Goal: Communication & Community: Answer question/provide support

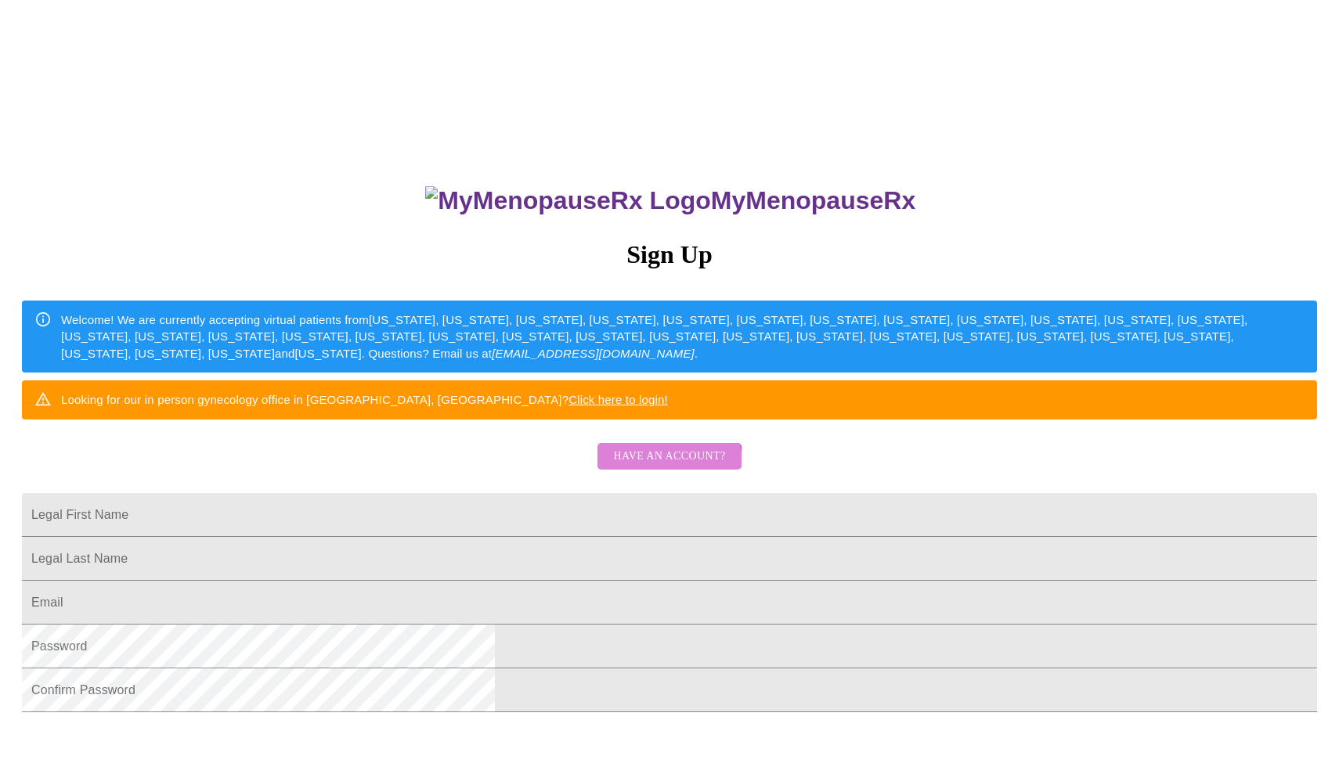
click at [631, 471] on button "Have an account?" at bounding box center [668, 456] width 143 height 27
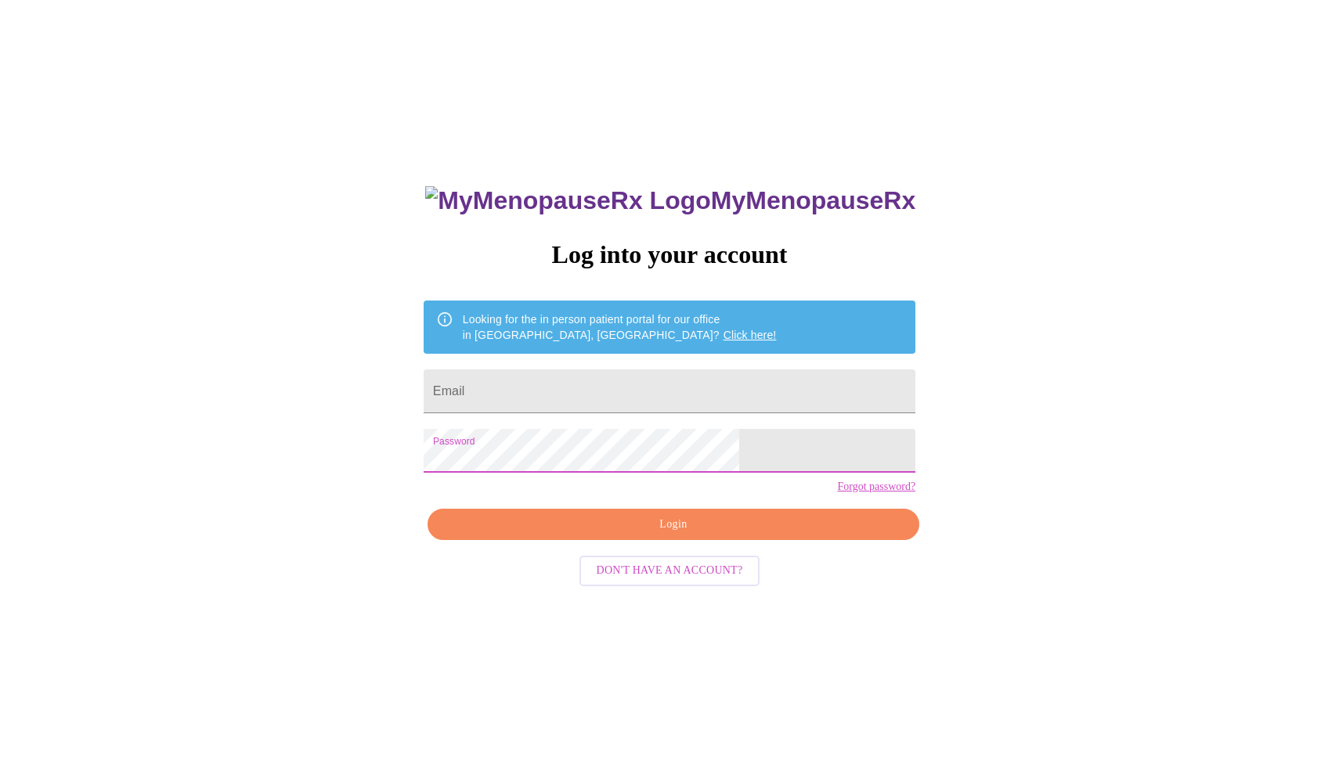
click at [653, 541] on button "Login" at bounding box center [673, 525] width 492 height 32
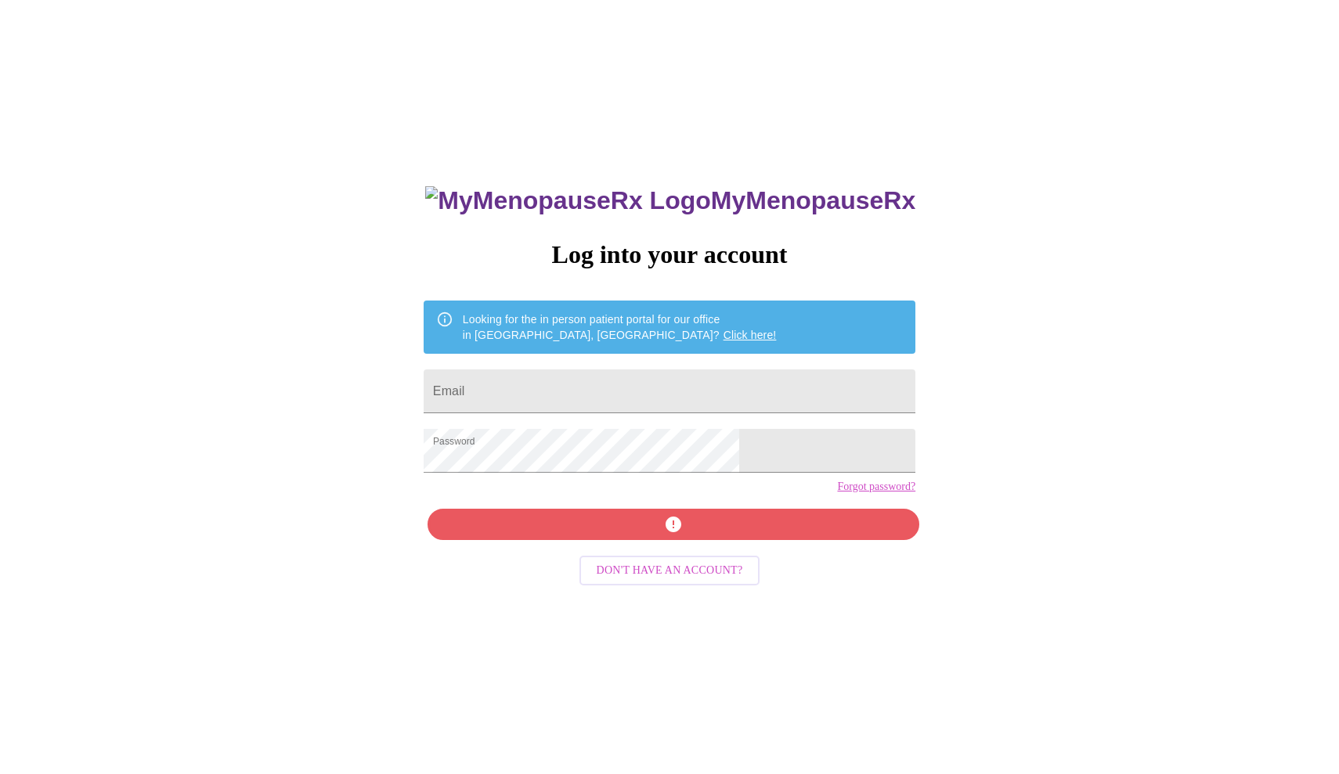
click at [647, 556] on div "MyMenopauseRx Log into your account Looking for the in person patient portal fo…" at bounding box center [669, 548] width 523 height 774
click at [737, 557] on div "MyMenopauseRx Log into your account Looking for the in person patient portal fo…" at bounding box center [669, 548] width 523 height 774
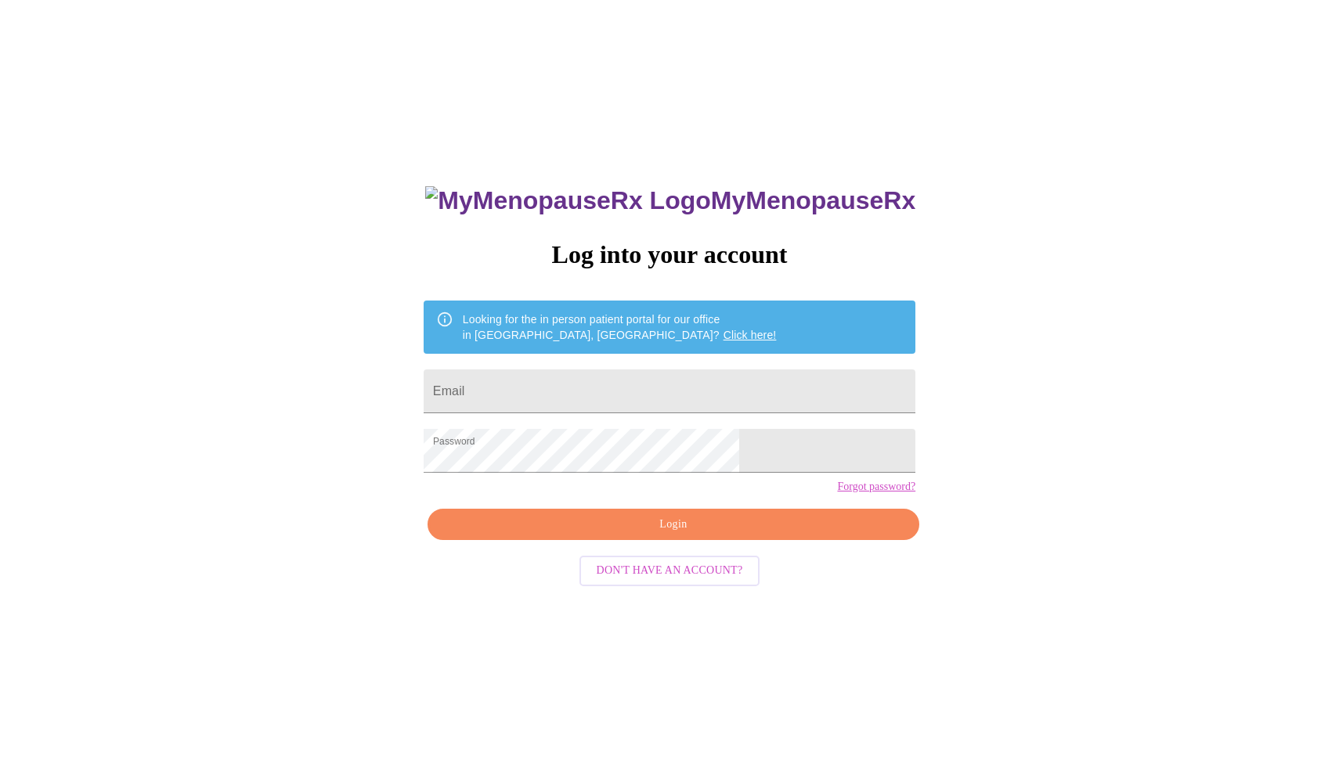
click at [665, 535] on span "Login" at bounding box center [673, 525] width 456 height 20
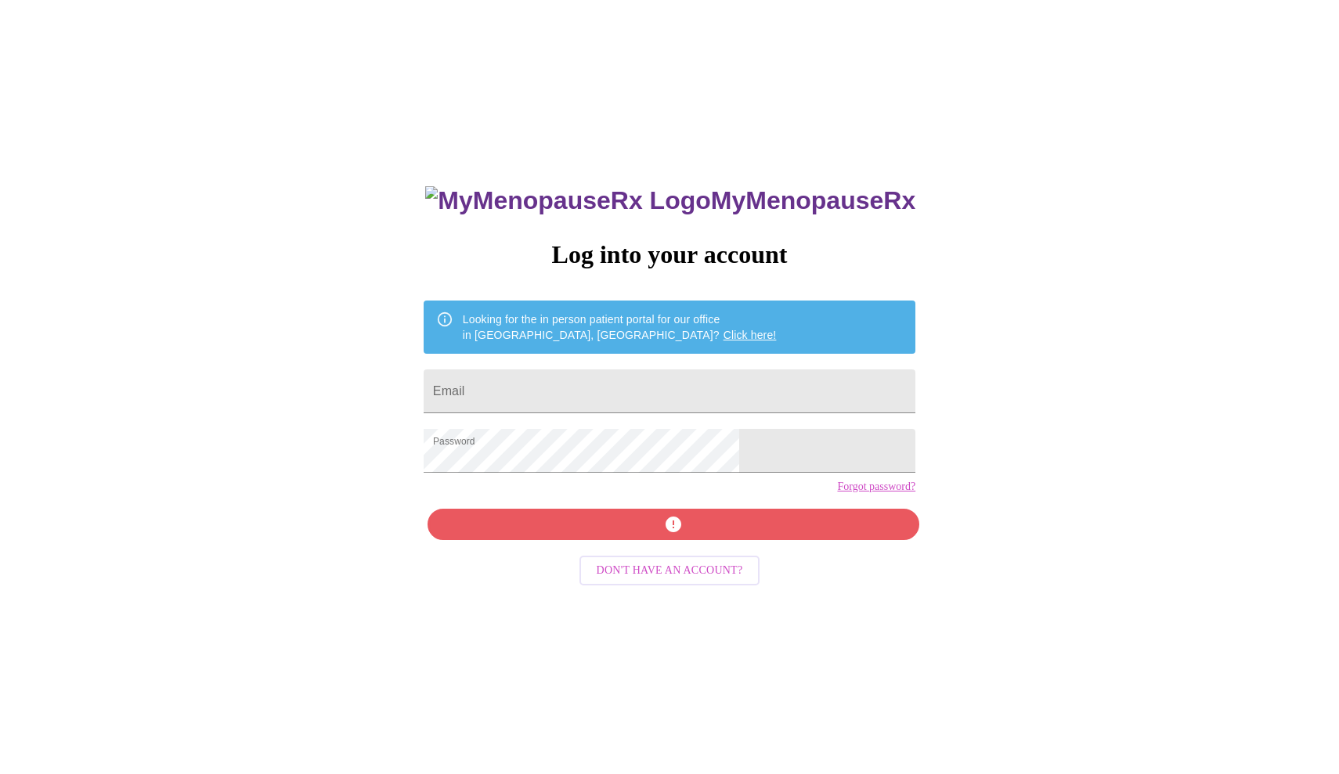
click at [723, 329] on link "Click here!" at bounding box center [749, 335] width 53 height 13
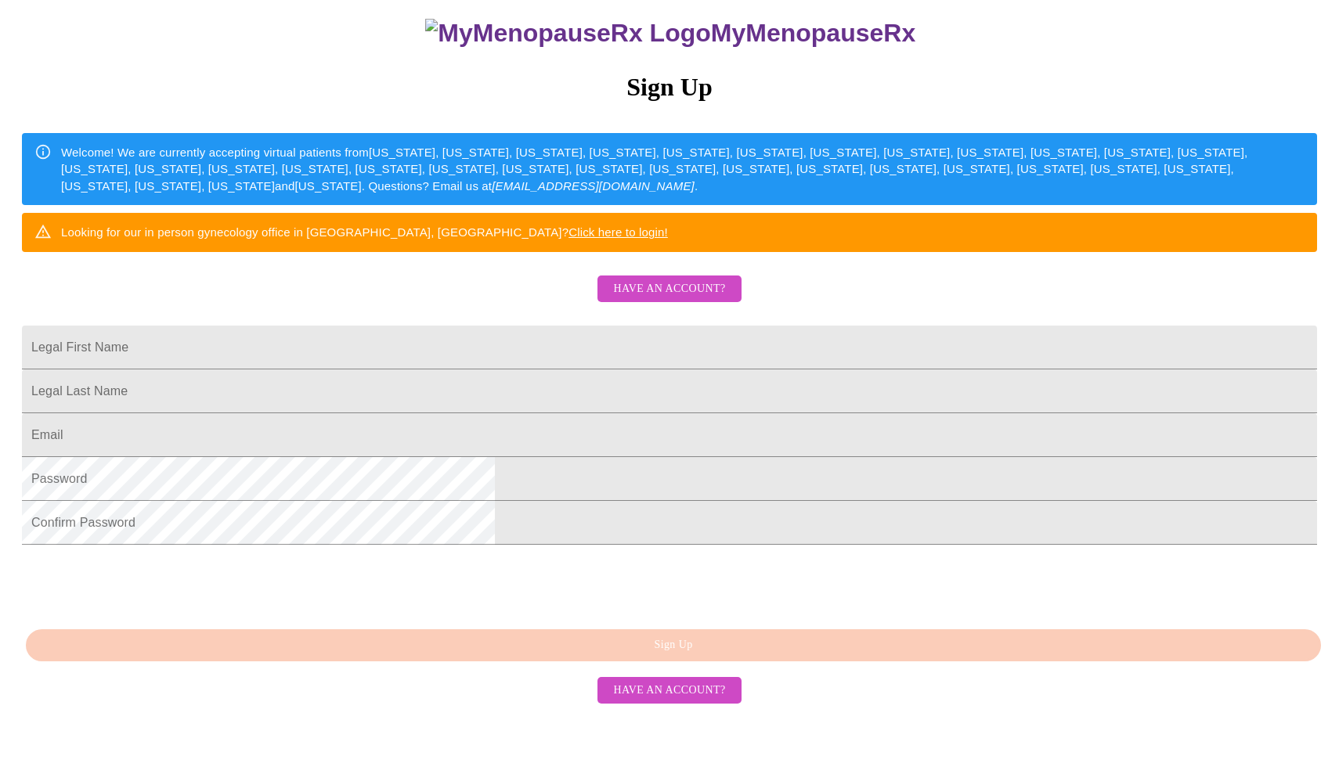
scroll to position [222, 0]
click at [716, 279] on span "Have an account?" at bounding box center [669, 289] width 112 height 20
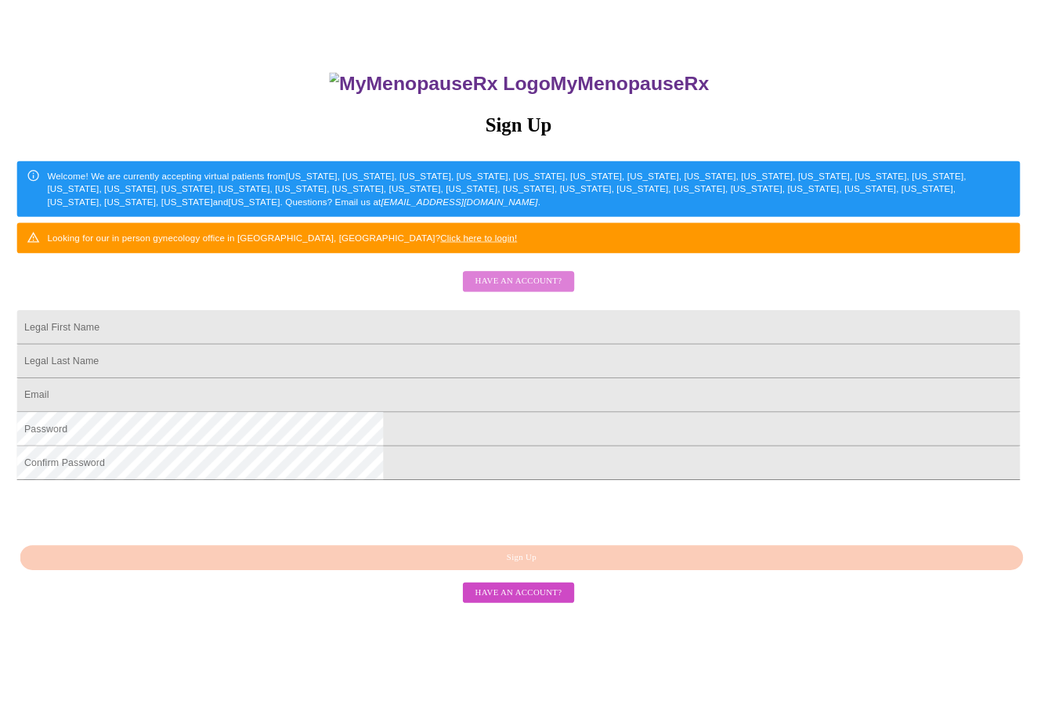
scroll to position [16, 0]
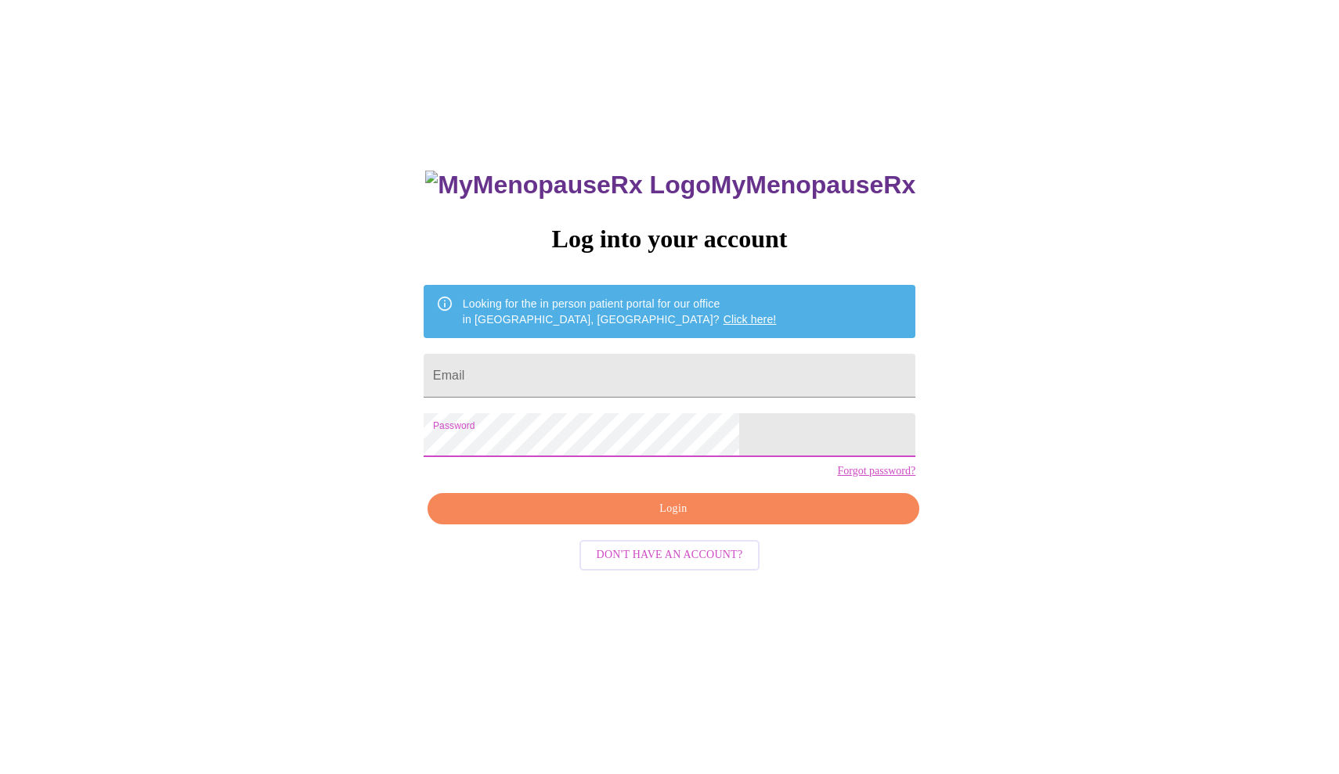
click at [676, 519] on span "Login" at bounding box center [673, 509] width 456 height 20
click at [837, 478] on link "Forgot password?" at bounding box center [876, 471] width 78 height 13
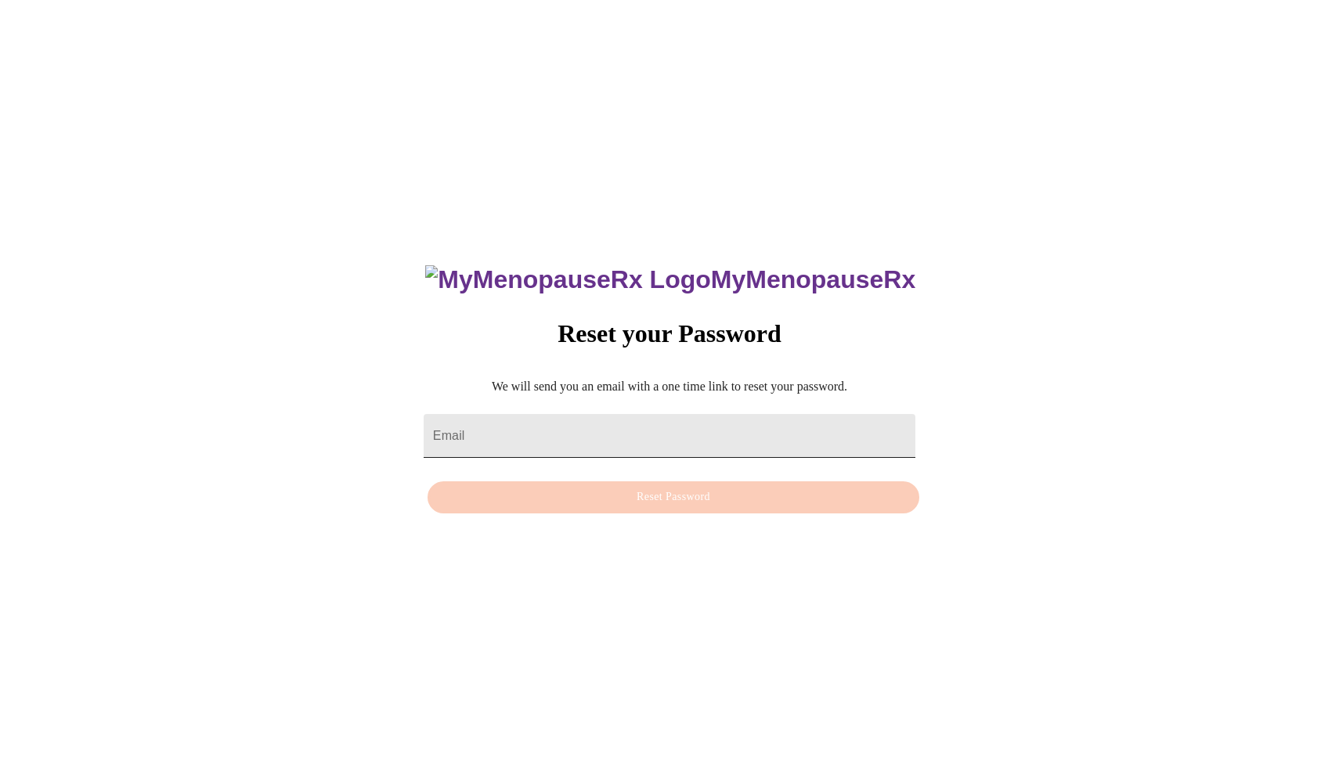
click at [683, 418] on input "Email" at bounding box center [670, 436] width 492 height 44
type input "jenraz42@gmail.com"
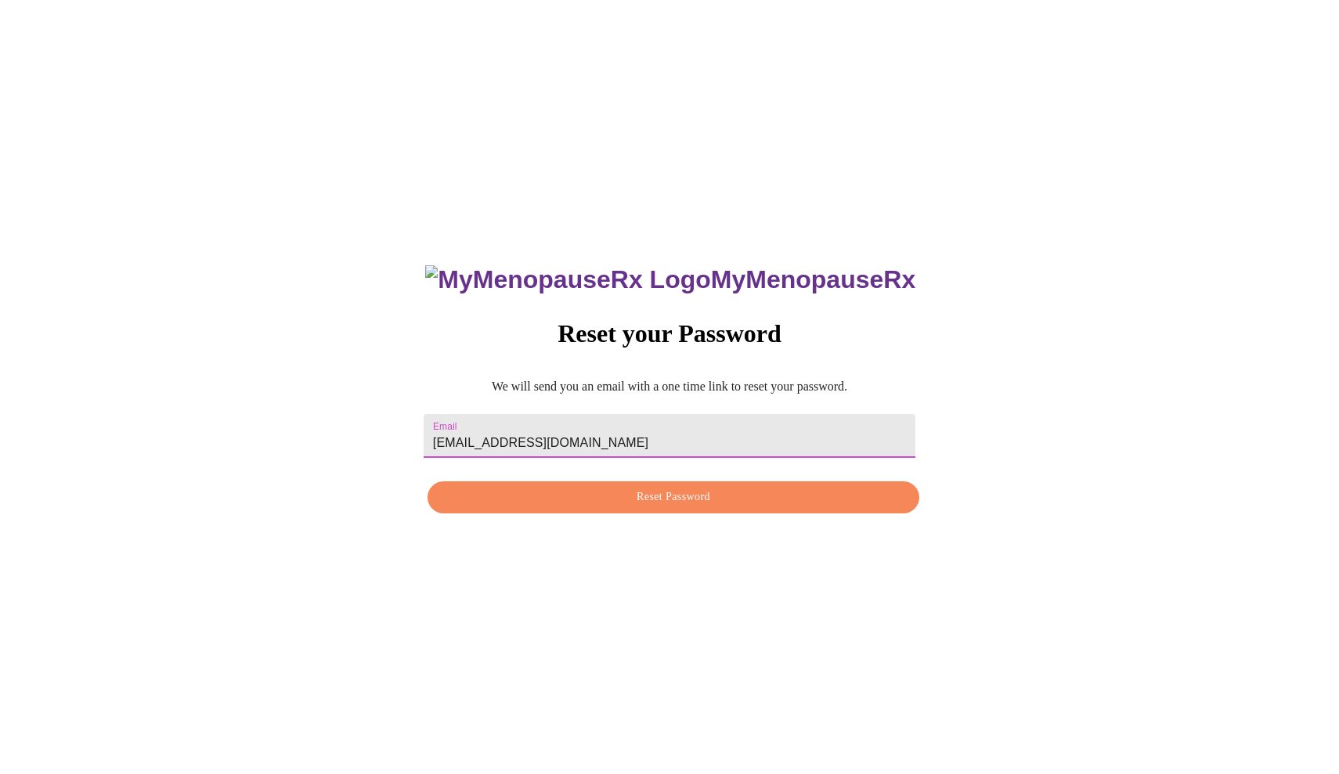
click at [664, 501] on span "Reset Password" at bounding box center [673, 498] width 456 height 20
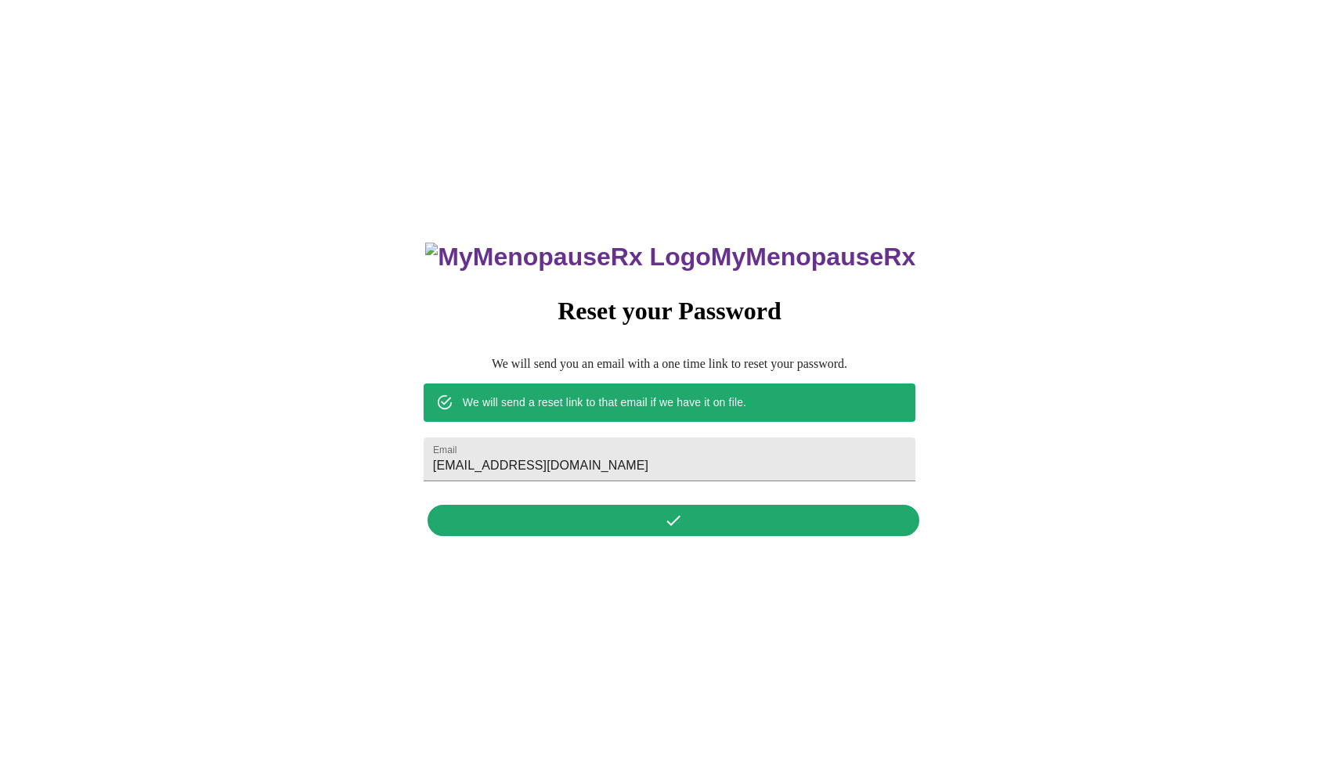
click at [667, 520] on div "MyMenopauseRx Reset your Password We will send you an email with a one time lin…" at bounding box center [669, 381] width 523 height 326
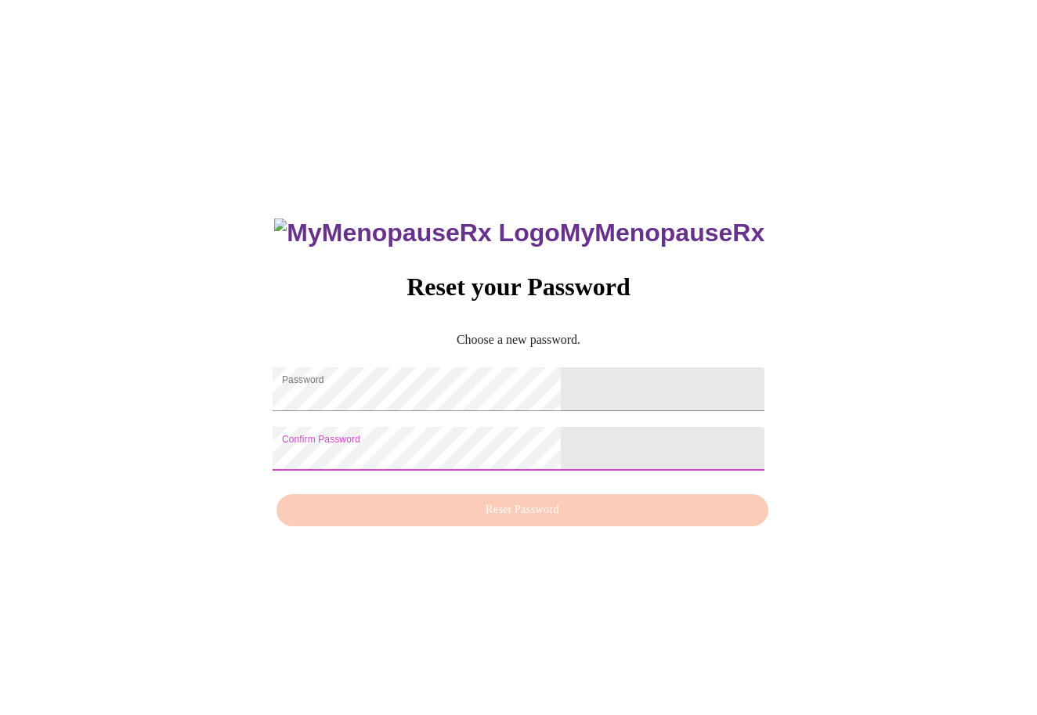
click at [527, 505] on div "MyMenopauseRx Reset your Password Choose a new password. Password Confirm Passw…" at bounding box center [518, 363] width 523 height 341
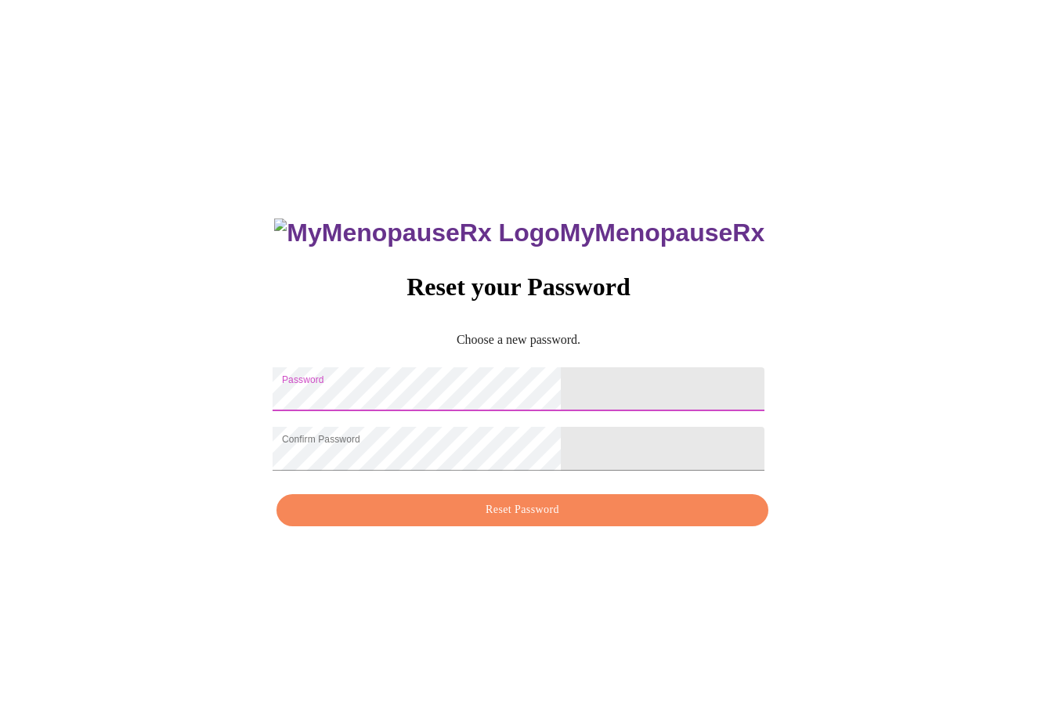
click at [680, 320] on div "MyMenopauseRx Reset your Password Choose a new password. Password Confirm Passw…" at bounding box center [518, 363] width 1024 height 715
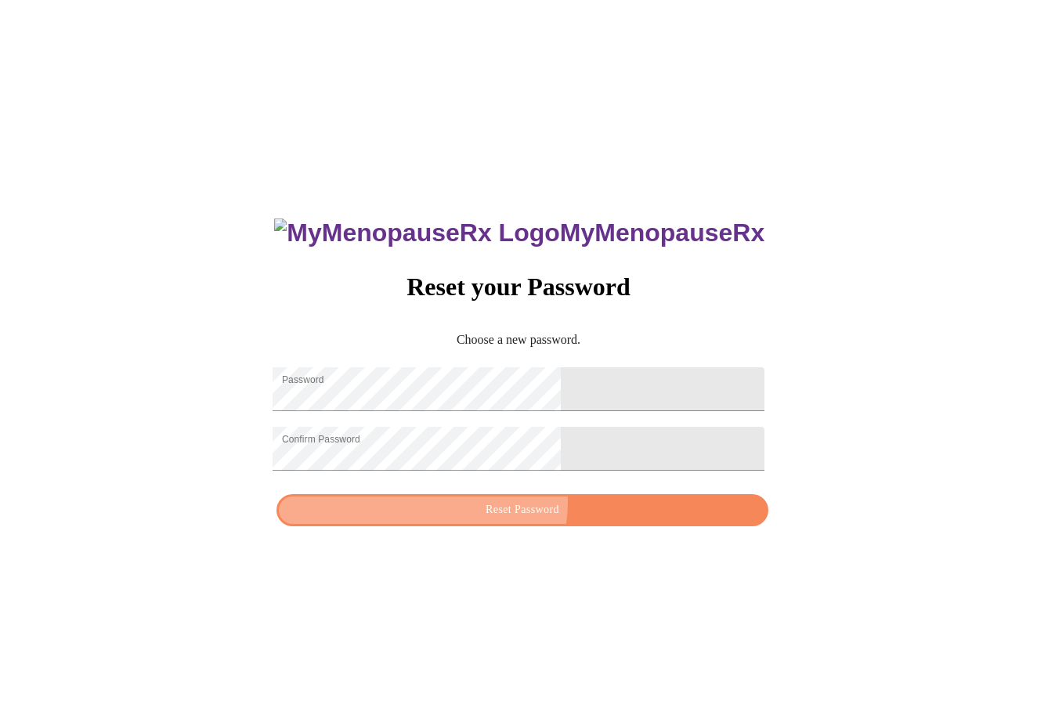
click at [524, 513] on span "Reset Password" at bounding box center [522, 510] width 456 height 20
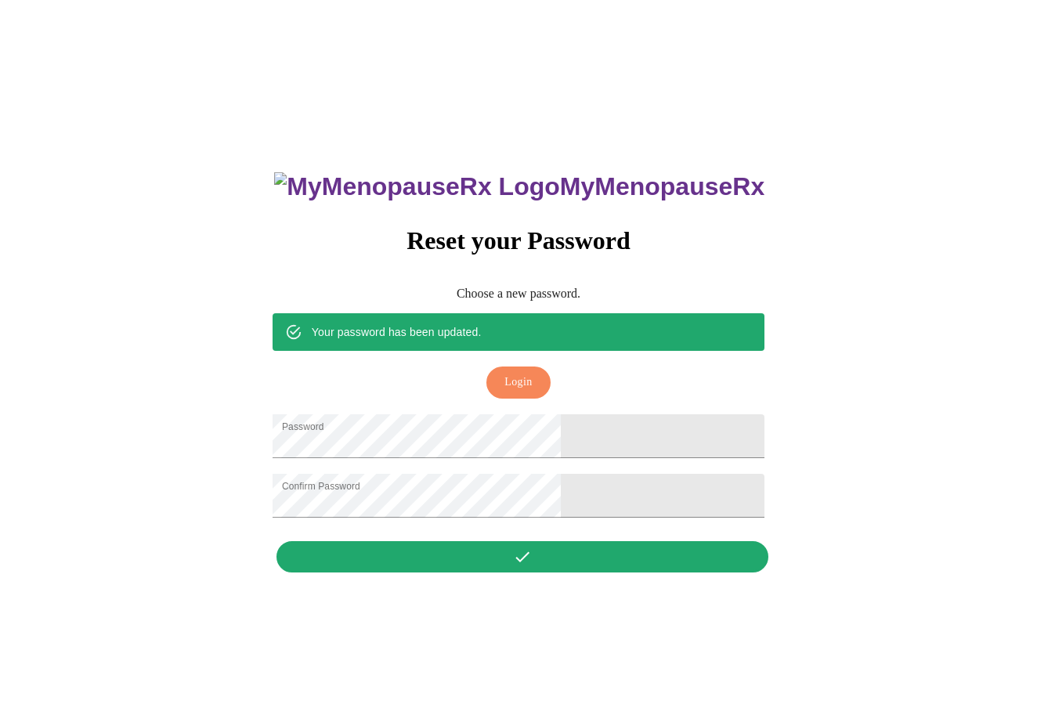
click at [518, 373] on span "Login" at bounding box center [517, 383] width 27 height 20
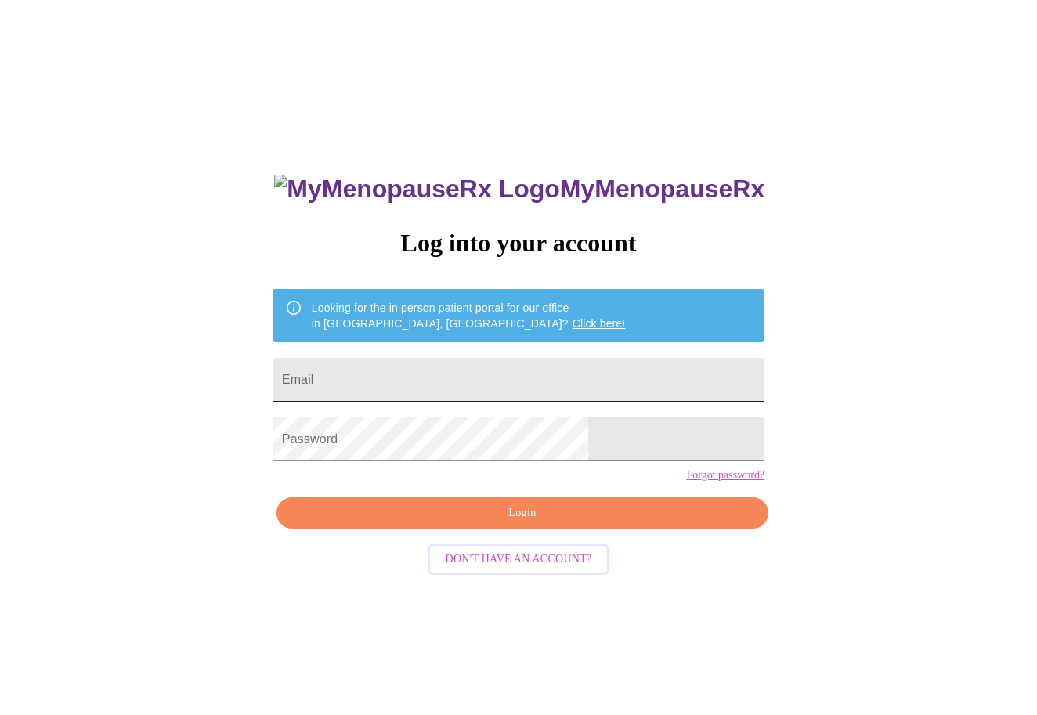
click at [493, 388] on input "Email" at bounding box center [518, 380] width 492 height 44
type input "jenraz42@gmail.com"
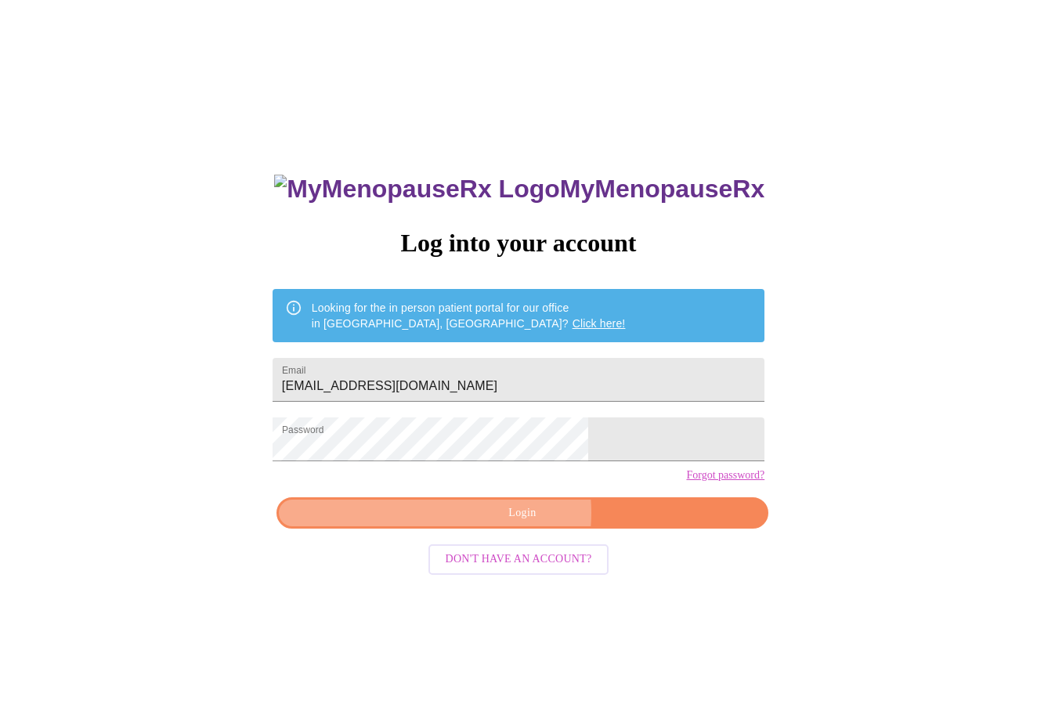
click at [503, 523] on span "Login" at bounding box center [522, 513] width 456 height 20
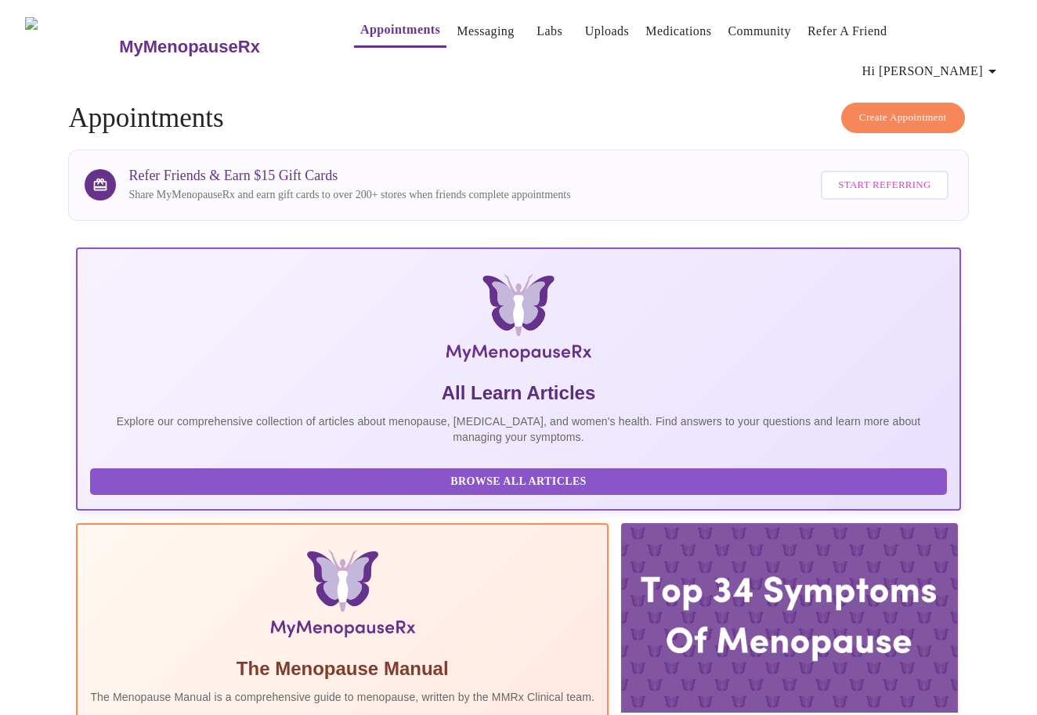
click at [456, 34] on link "Messaging" at bounding box center [484, 31] width 57 height 22
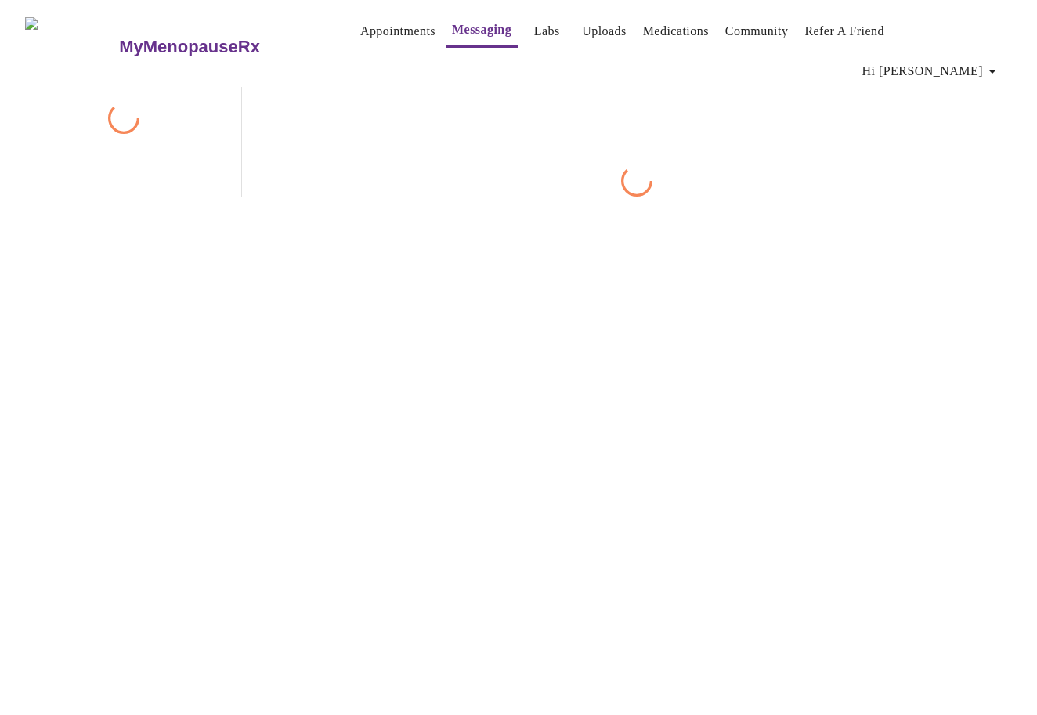
scroll to position [59, 0]
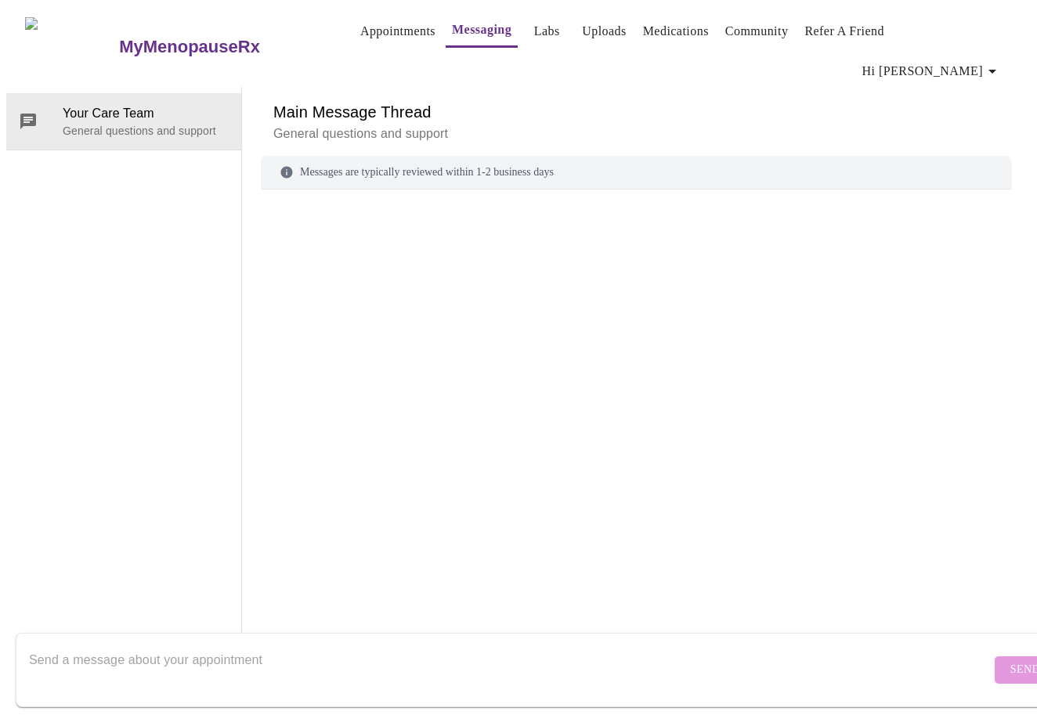
click at [543, 633] on form "Send" at bounding box center [541, 670] width 1051 height 74
click at [510, 644] on textarea "Send a message about your appointment" at bounding box center [509, 669] width 961 height 50
click at [291, 652] on textarea "Send a message about your appointment" at bounding box center [509, 669] width 961 height 50
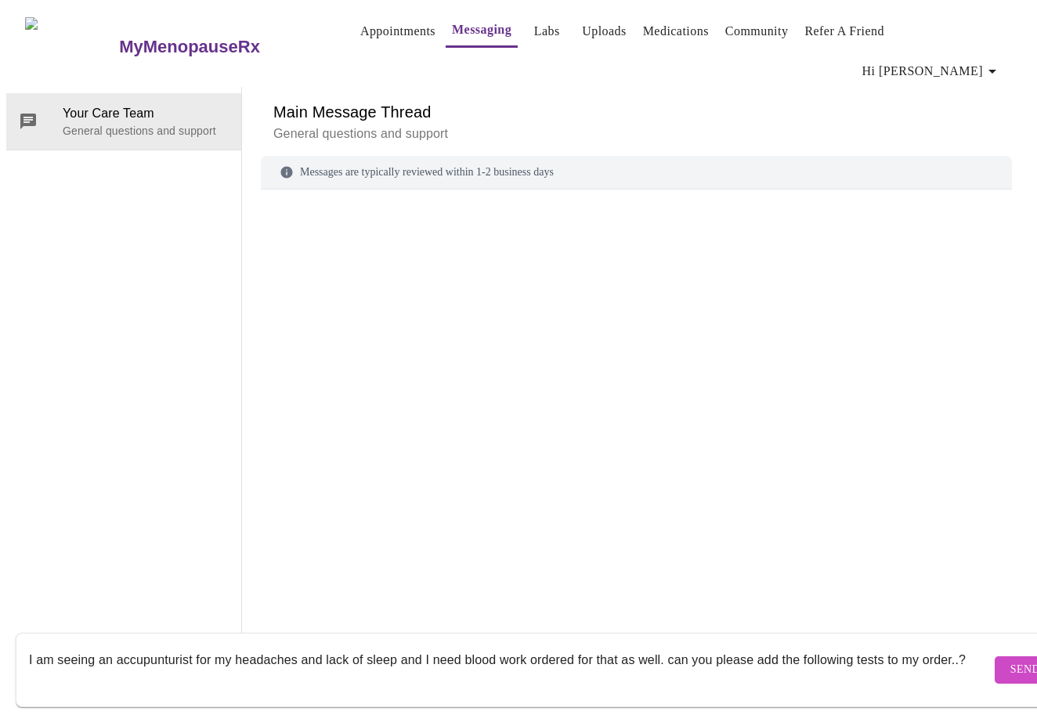
paste textarea "r DHEA-S or FSH and LH."
click at [243, 663] on textarea "I am seeing an accupunturist for my headaches and lack of sleep and I need bloo…" at bounding box center [509, 669] width 961 height 50
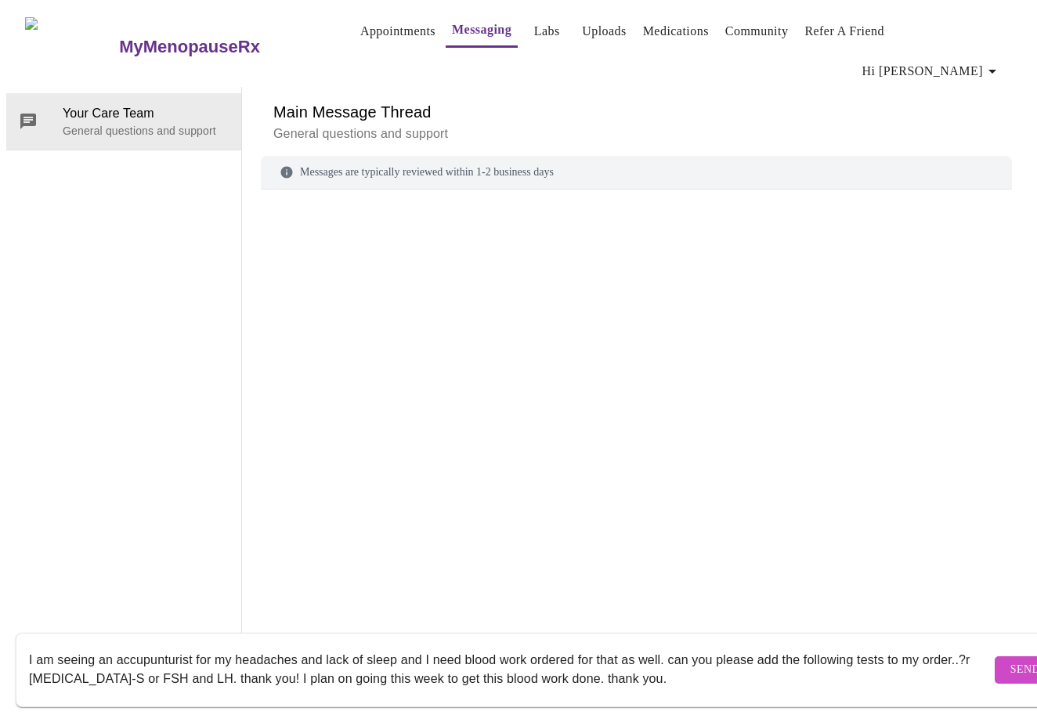
click at [30, 663] on textarea "I am seeing an accupunturist for my headaches and lack of sleep and I need bloo…" at bounding box center [509, 669] width 961 height 50
click at [684, 664] on textarea "I am seeing an accupunturist for my headaches and lack of sleep and I need bloo…" at bounding box center [509, 669] width 961 height 50
type textarea "I am seeing an accupunturist for my headaches and lack of sleep and I need bloo…"
click at [1010, 660] on span "Send" at bounding box center [1025, 670] width 30 height 20
